Goal: Find specific page/section: Find specific page/section

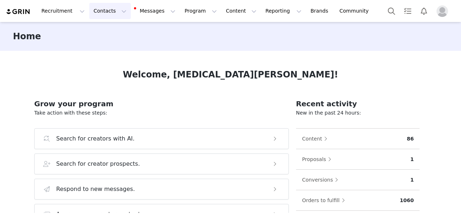
click at [111, 11] on button "Contacts Contacts" at bounding box center [109, 11] width 41 height 16
click at [109, 36] on p "Creators" at bounding box center [101, 32] width 22 height 8
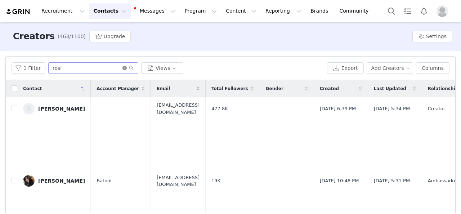
click at [124, 66] on icon "icon: close-circle" at bounding box center [125, 68] width 4 height 4
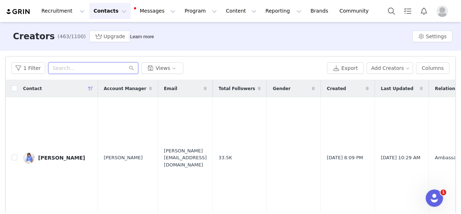
click at [78, 66] on input "text" at bounding box center [93, 68] width 90 height 12
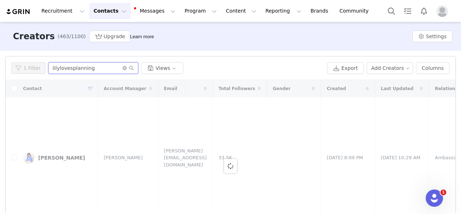
type input "lilylovesplanning"
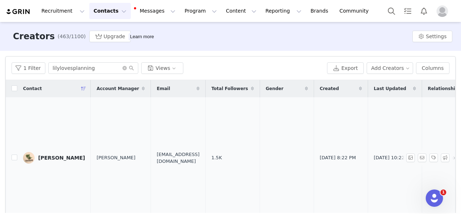
click at [60, 159] on div "[PERSON_NAME]" at bounding box center [61, 158] width 47 height 6
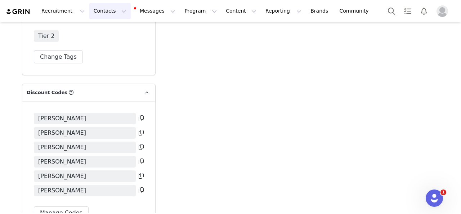
click at [97, 11] on button "Contacts Contacts" at bounding box center [109, 11] width 41 height 16
click at [102, 32] on p "Creators" at bounding box center [101, 32] width 22 height 8
